Goal: Information Seeking & Learning: Learn about a topic

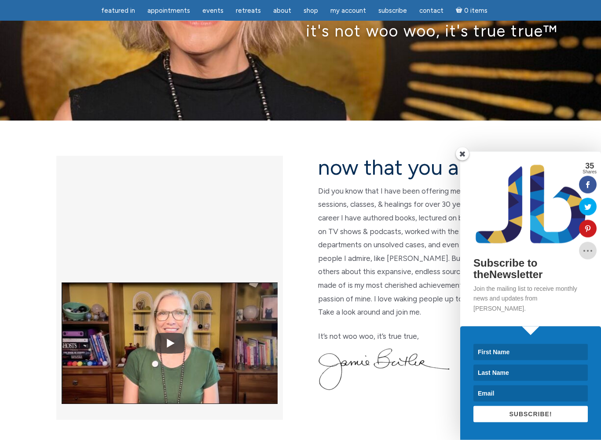
scroll to position [116, 0]
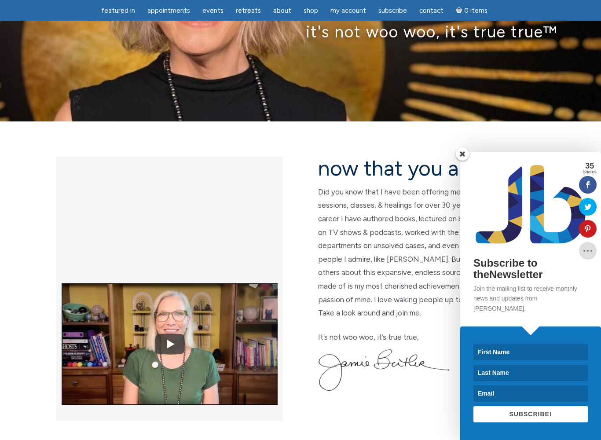
click at [460, 160] on span at bounding box center [461, 153] width 13 height 13
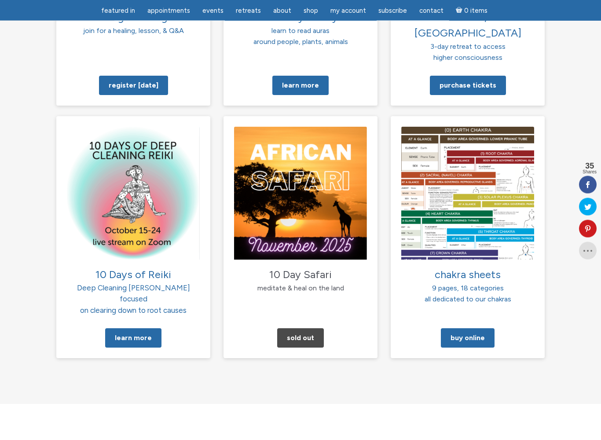
scroll to position [828, 0]
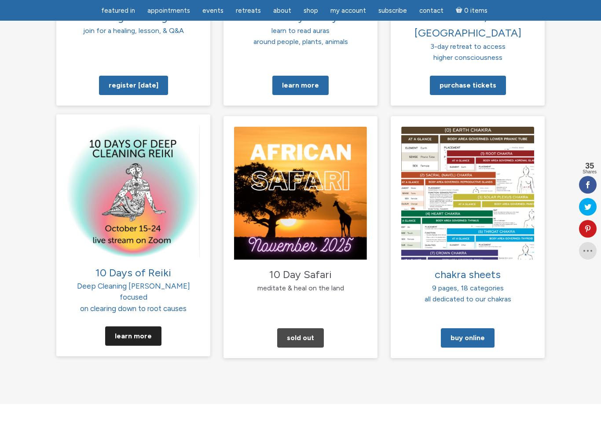
click at [121, 326] on link "Learn More" at bounding box center [133, 335] width 56 height 19
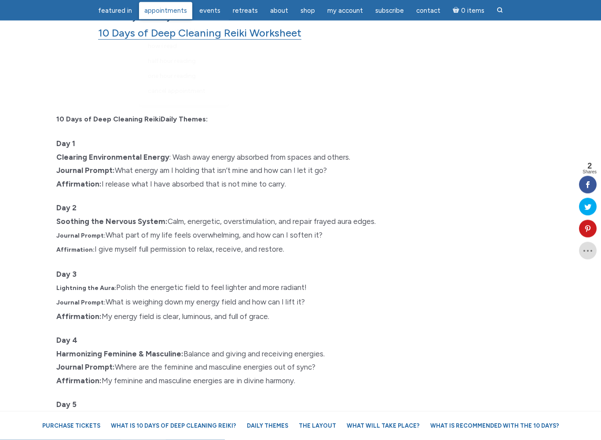
scroll to position [833, 0]
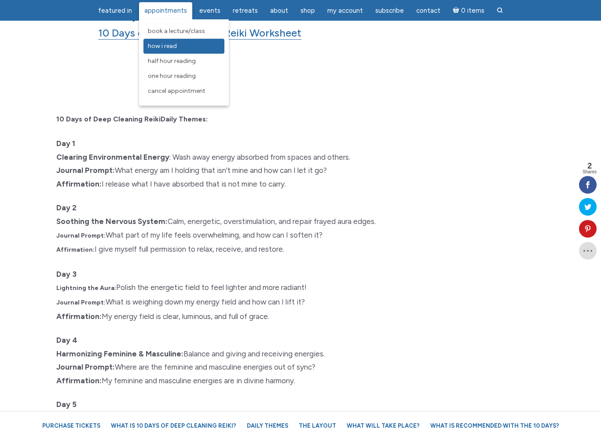
click at [156, 42] on link "How I Read" at bounding box center [183, 46] width 81 height 15
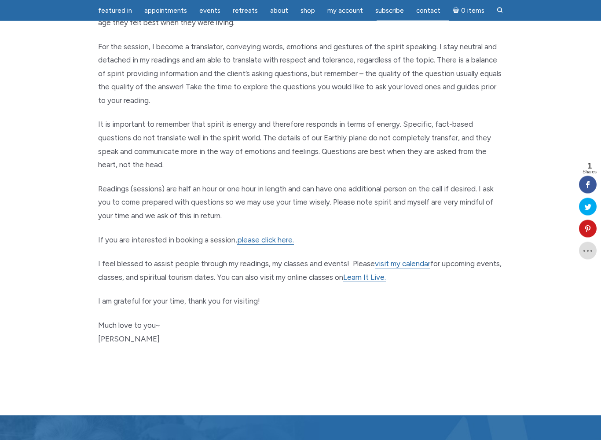
scroll to position [332, 0]
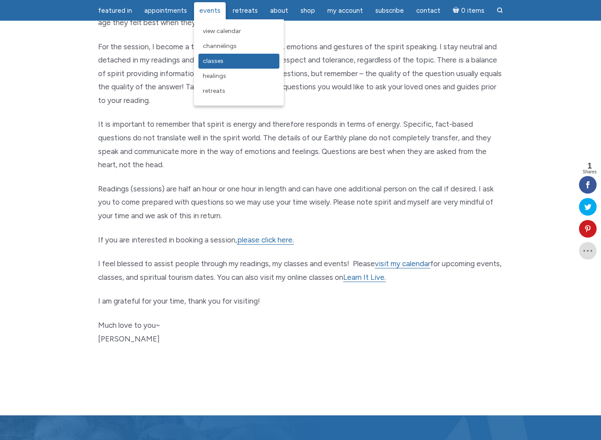
click at [215, 67] on link "Classes" at bounding box center [238, 61] width 81 height 15
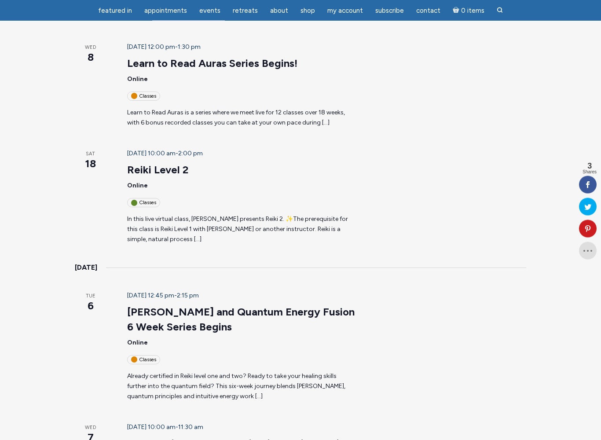
scroll to position [443, 0]
click at [158, 355] on div "Classes" at bounding box center [241, 359] width 228 height 9
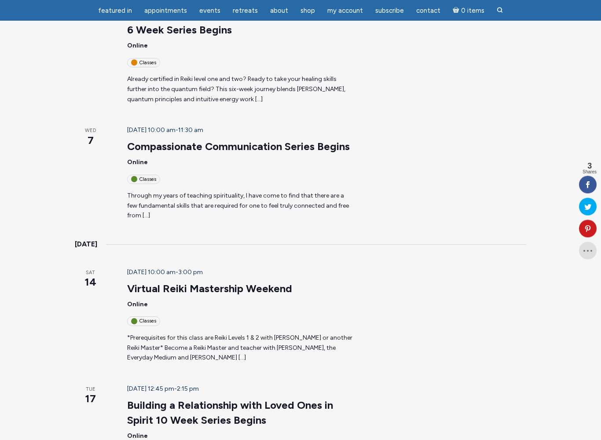
scroll to position [739, 0]
click at [171, 333] on p "*Prerequisites for this class are Reiki Levels 1 & 2 with Jamie or another Reik…" at bounding box center [241, 348] width 228 height 30
click at [160, 282] on link "Virtual Reiki Mastership Weekend" at bounding box center [209, 288] width 165 height 13
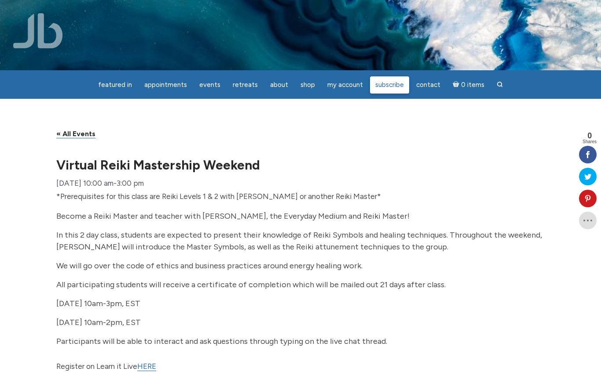
click at [376, 89] on span "Subscribe" at bounding box center [389, 85] width 29 height 8
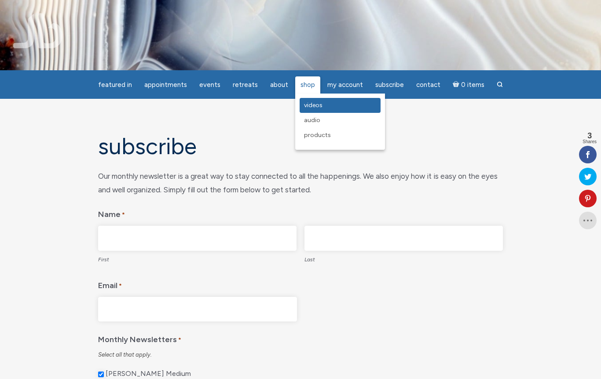
click at [303, 110] on link "Videos" at bounding box center [339, 105] width 81 height 15
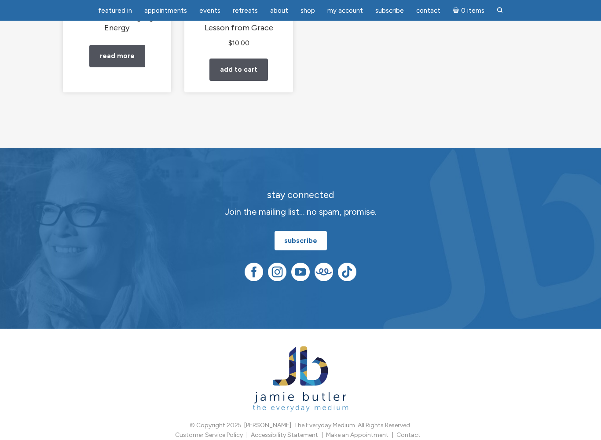
scroll to position [245, 0]
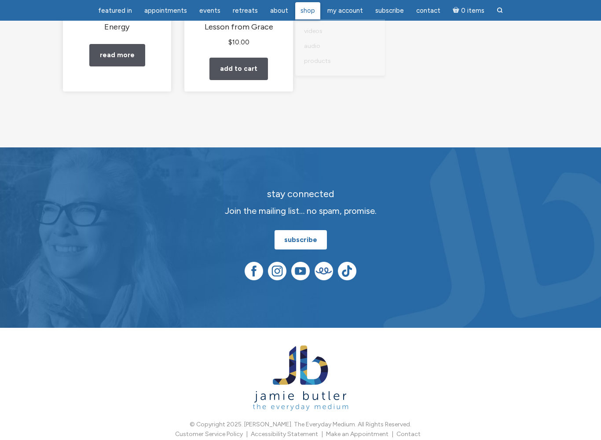
click at [309, 16] on link "Shop" at bounding box center [307, 10] width 25 height 17
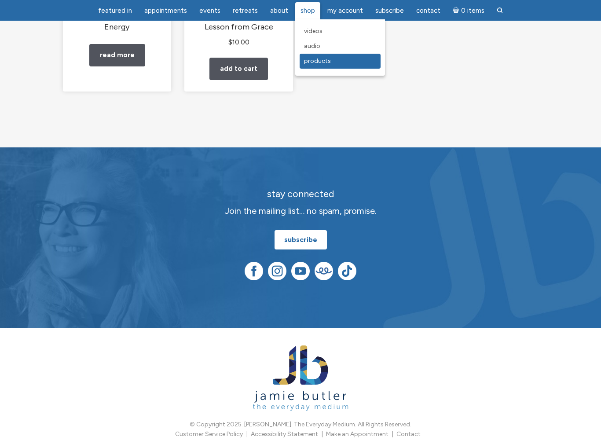
click at [304, 68] on link "Products" at bounding box center [339, 61] width 81 height 15
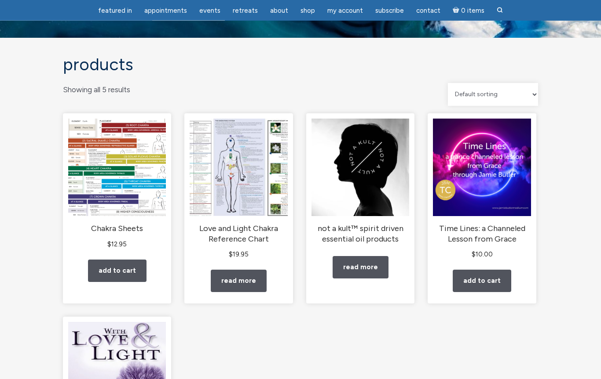
scroll to position [33, 0]
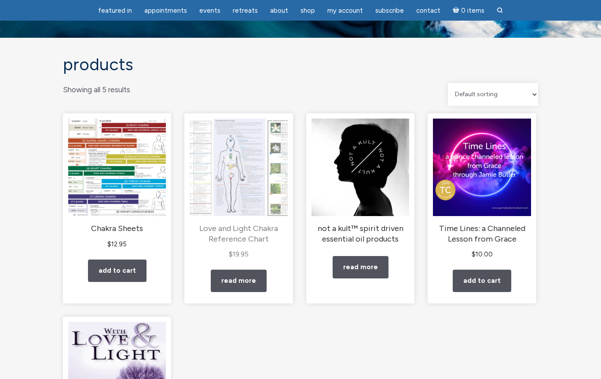
click at [226, 200] on img "main" at bounding box center [238, 168] width 98 height 98
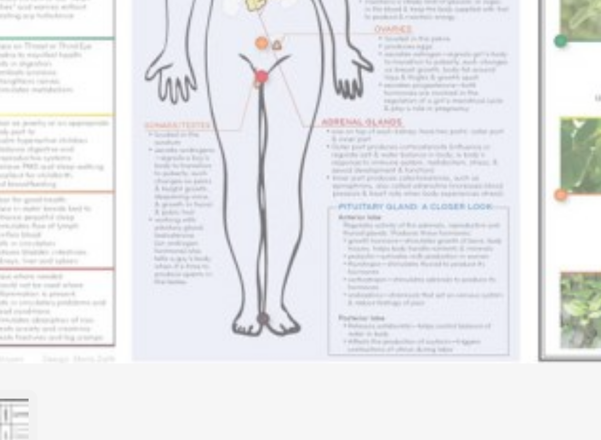
click at [63, 88] on img "main" at bounding box center [177, 161] width 228 height 147
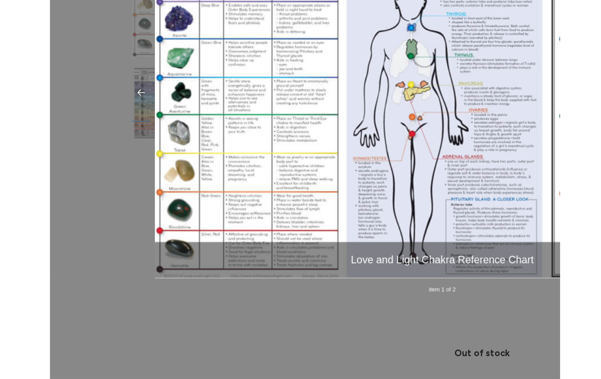
scroll to position [42, 0]
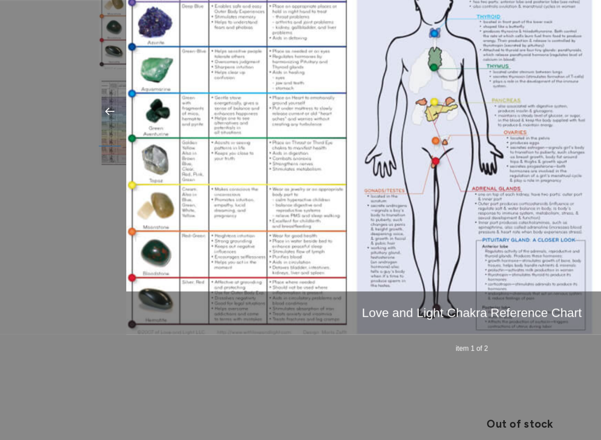
click at [62, 132] on div "× Love and Light Chakra Reference Chart item 1 of 2 …" at bounding box center [300, 220] width 601 height 440
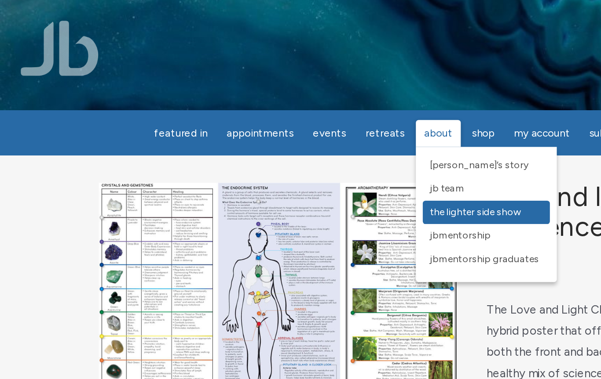
click at [272, 141] on link "The Lighter Side Show" at bounding box center [309, 135] width 81 height 15
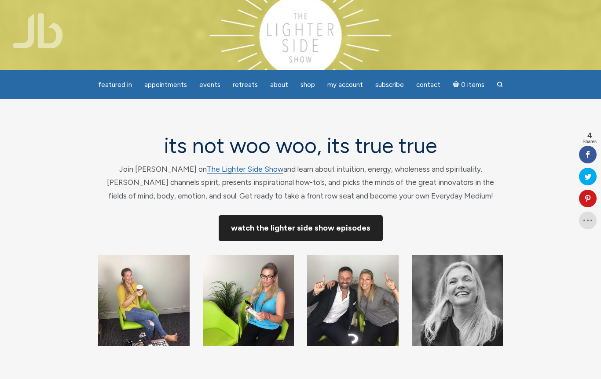
click at [241, 233] on link "Watch The Lighter Side Show Episodes" at bounding box center [300, 228] width 164 height 26
